Goal: Task Accomplishment & Management: Manage account settings

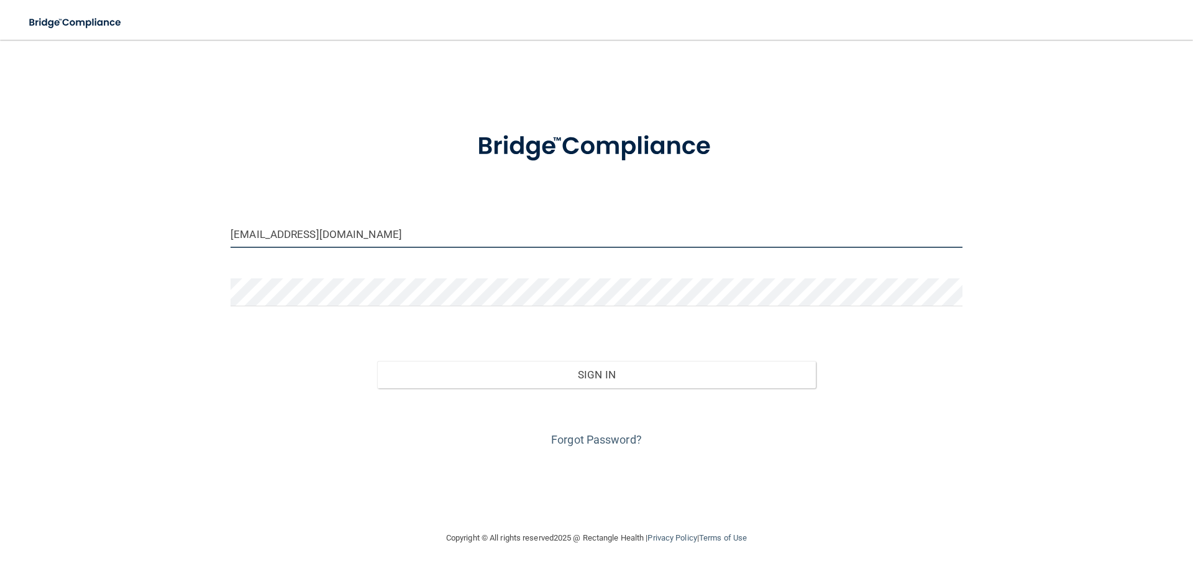
drag, startPoint x: 359, startPoint y: 232, endPoint x: 130, endPoint y: 245, distance: 229.5
click at [130, 244] on div "[EMAIL_ADDRESS][DOMAIN_NAME] Invalid email/password. You don't have permission …" at bounding box center [596, 285] width 1143 height 466
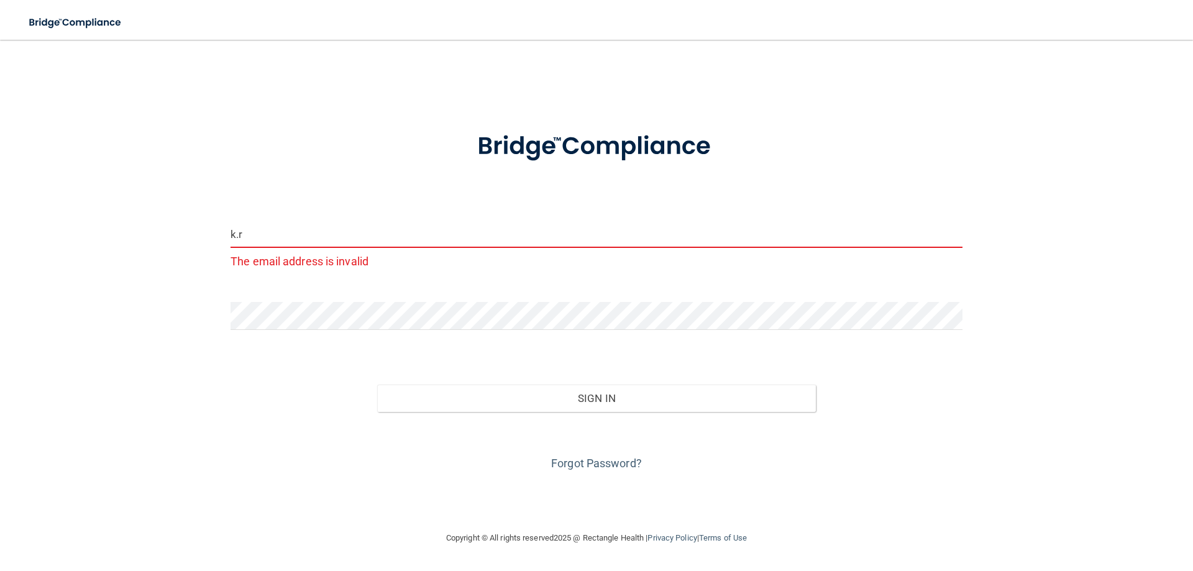
type input "[PERSON_NAME][EMAIL_ADDRESS][DOMAIN_NAME]"
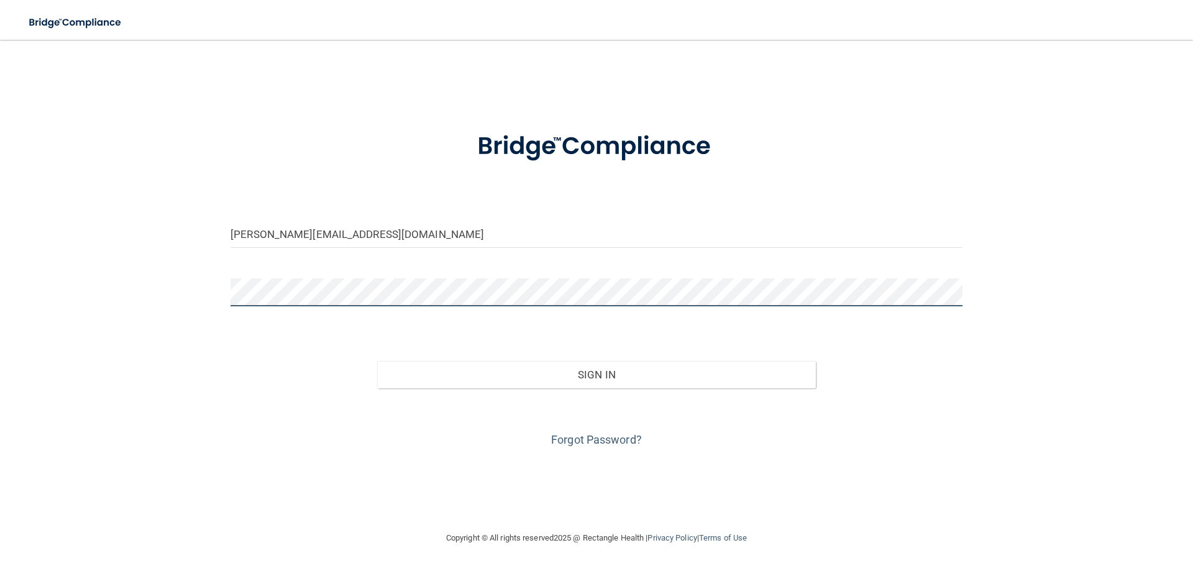
click at [145, 300] on div "[PERSON_NAME][EMAIL_ADDRESS][DOMAIN_NAME] Invalid email/password. You don't hav…" at bounding box center [596, 285] width 1143 height 466
click at [377, 361] on button "Sign In" at bounding box center [596, 374] width 439 height 27
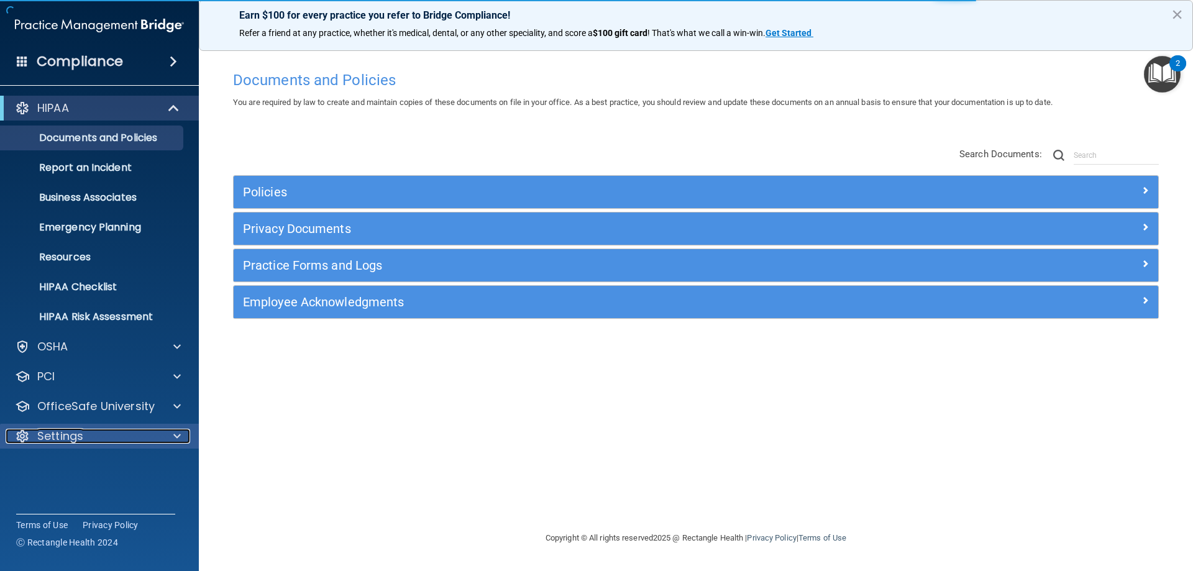
click at [175, 435] on span at bounding box center [176, 436] width 7 height 15
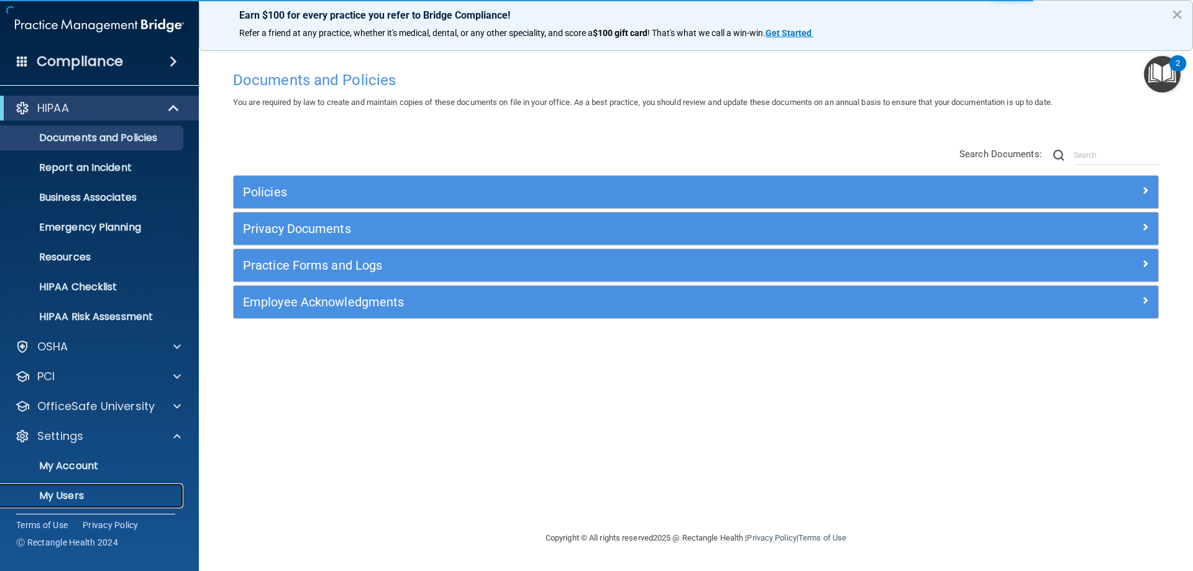
click at [74, 496] on p "My Users" at bounding box center [93, 495] width 170 height 12
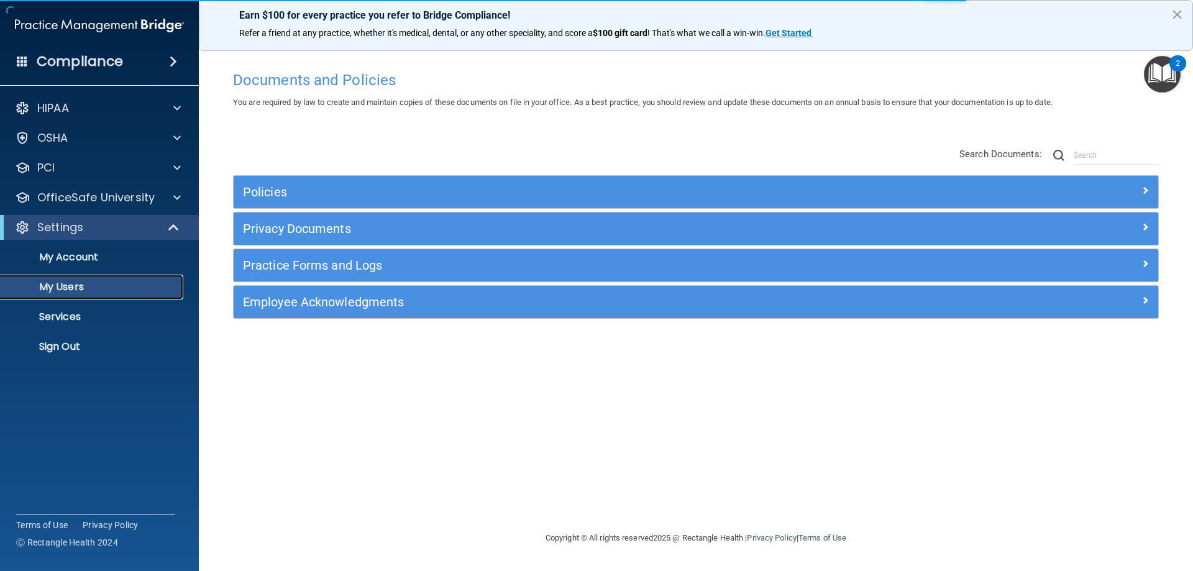
select select "20"
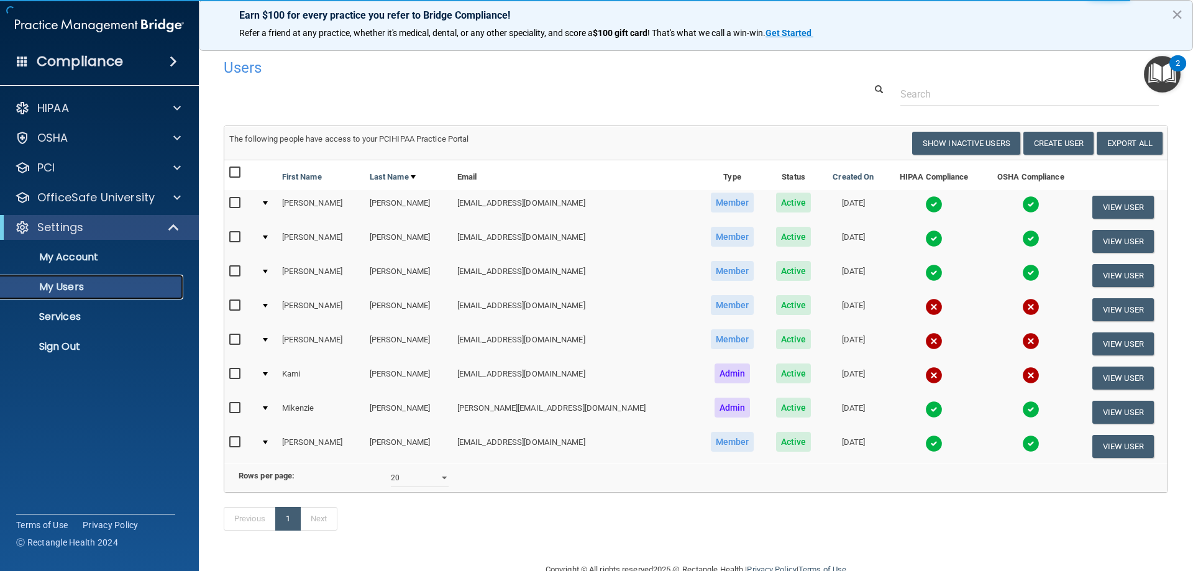
scroll to position [47, 0]
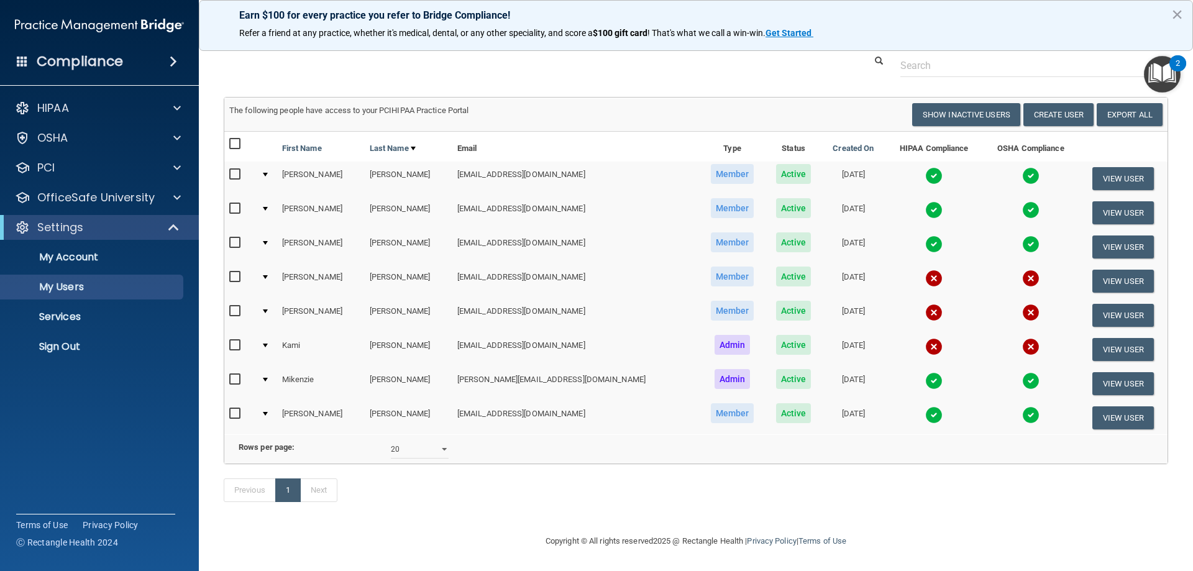
click at [229, 264] on td at bounding box center [240, 281] width 32 height 34
click at [235, 272] on input "checkbox" at bounding box center [236, 277] width 14 height 10
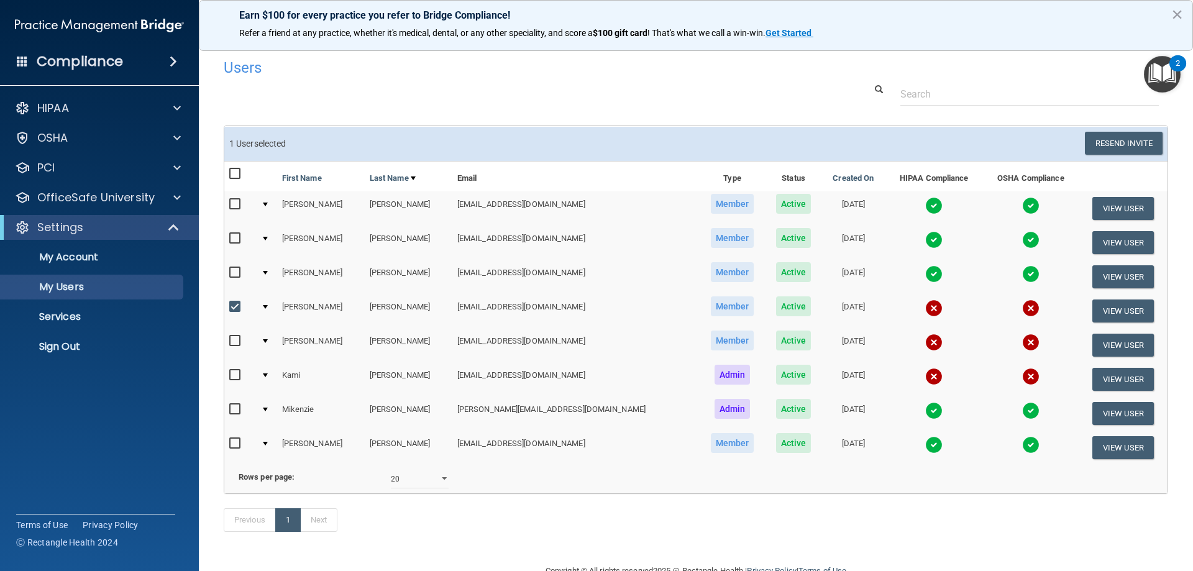
scroll to position [48, 0]
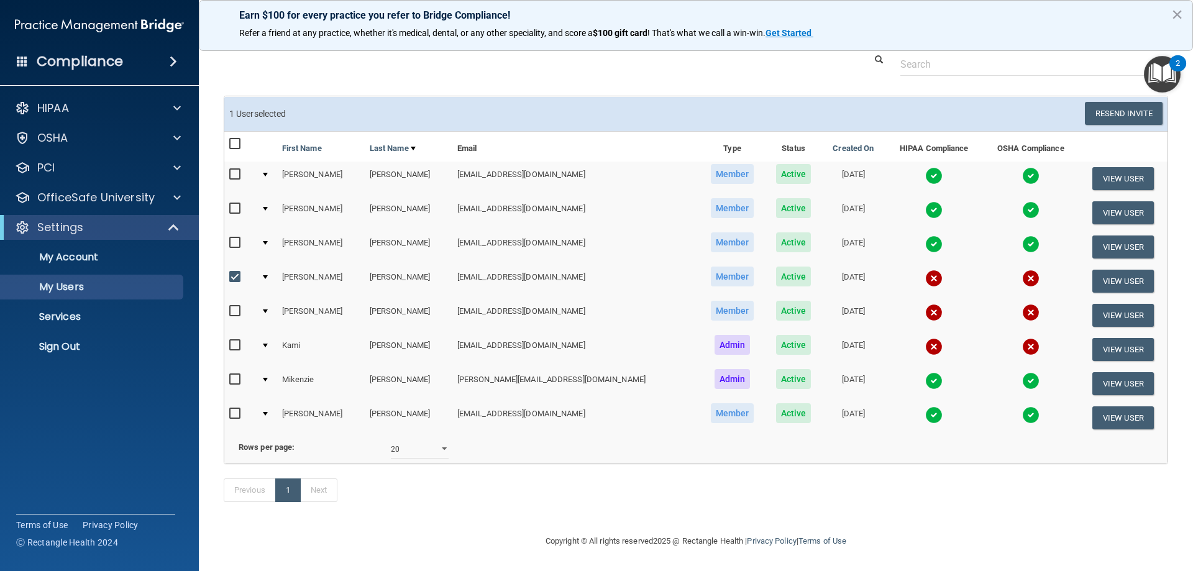
click at [234, 272] on input "checkbox" at bounding box center [236, 277] width 14 height 10
checkbox input "false"
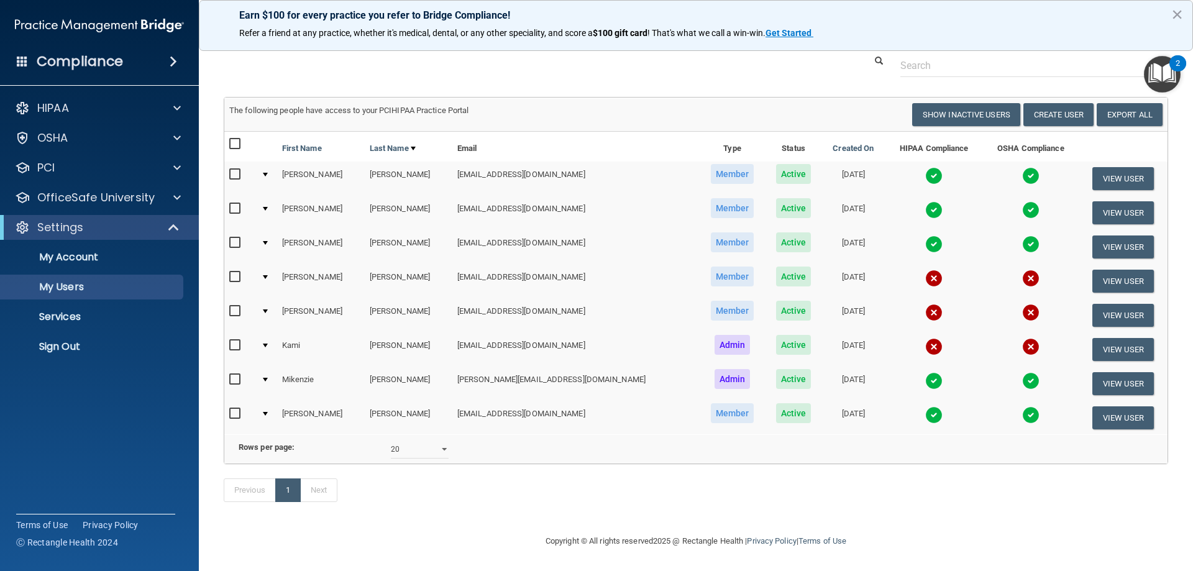
scroll to position [47, 0]
click at [1116, 270] on button "View User" at bounding box center [1122, 281] width 61 height 23
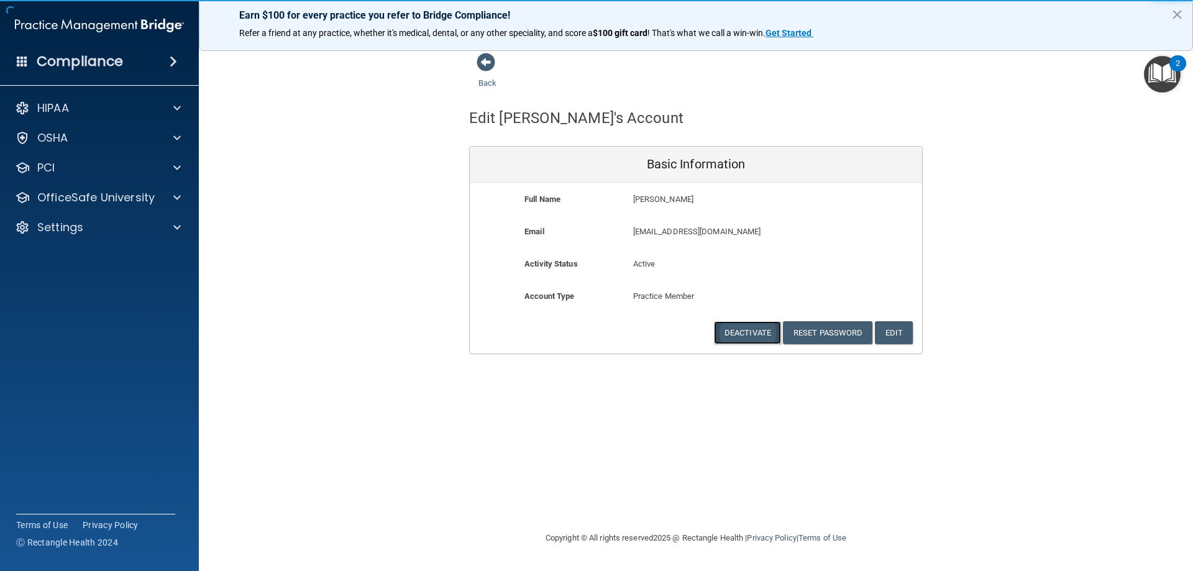
click at [743, 332] on button "Deactivate" at bounding box center [747, 332] width 67 height 23
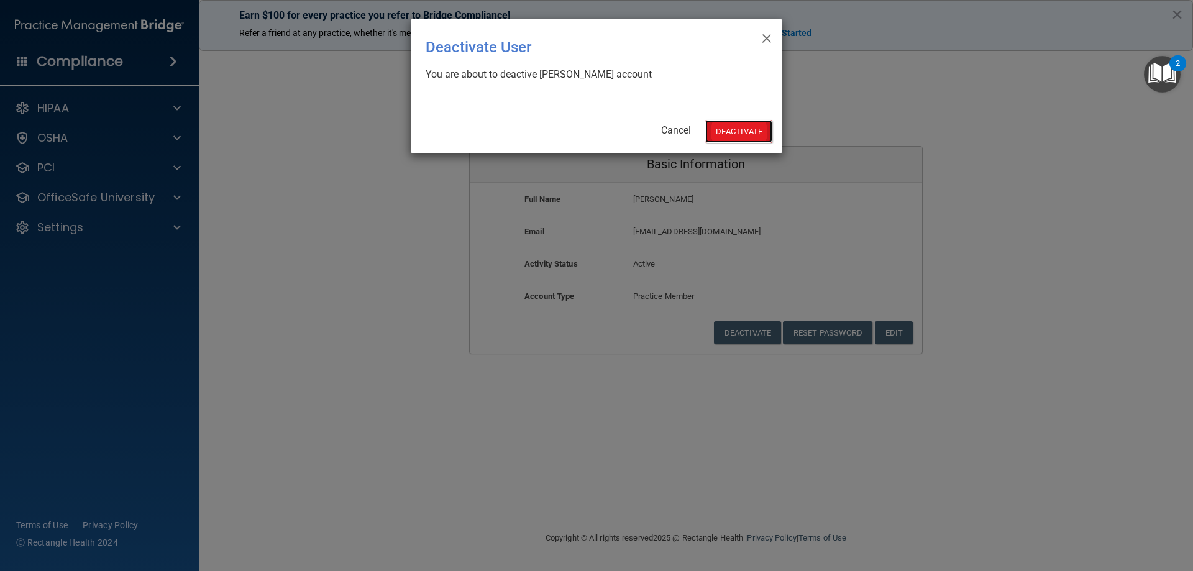
click at [720, 134] on button "Deactivate" at bounding box center [738, 131] width 67 height 23
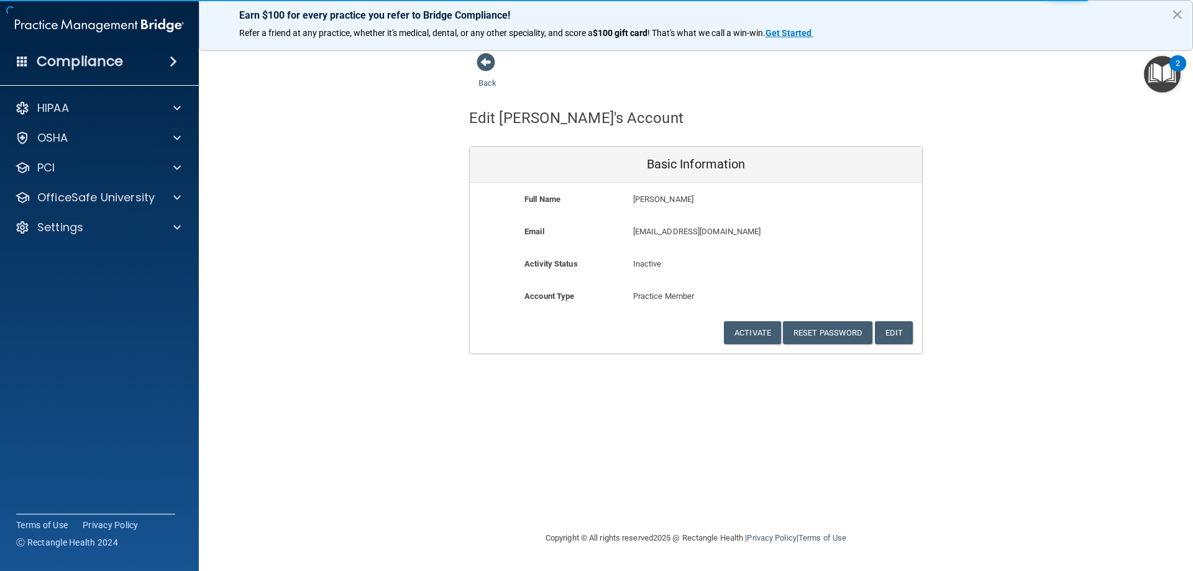
click at [364, 151] on div "Back Edit Natalie's Account Basic Information Full Name Natalie Kathrens Natali…" at bounding box center [696, 203] width 944 height 302
